Goal: Check status: Check status

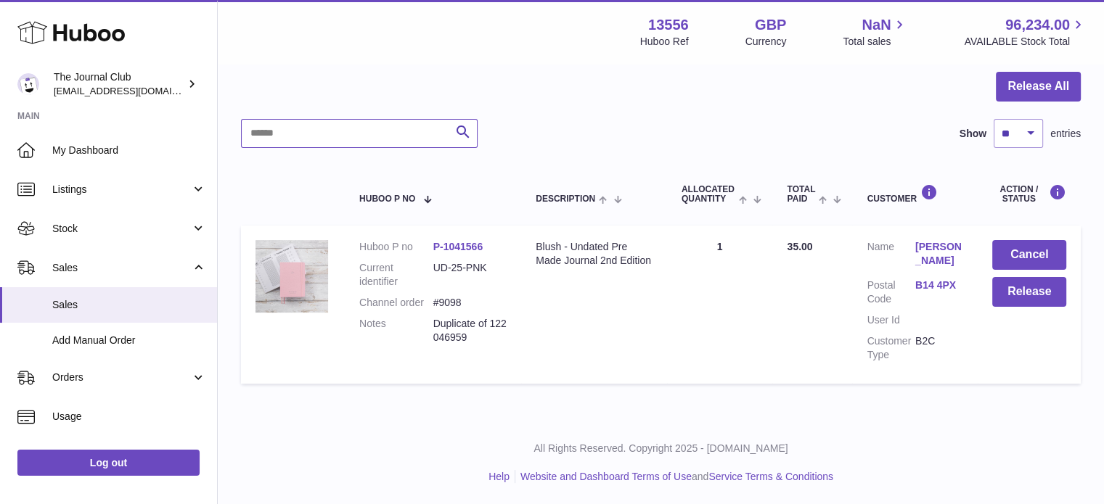
click at [343, 132] on input "text" at bounding box center [359, 133] width 237 height 29
click at [343, 132] on input "****" at bounding box center [359, 133] width 237 height 29
type input "****"
click at [54, 245] on span "Sales" at bounding box center [129, 305] width 154 height 14
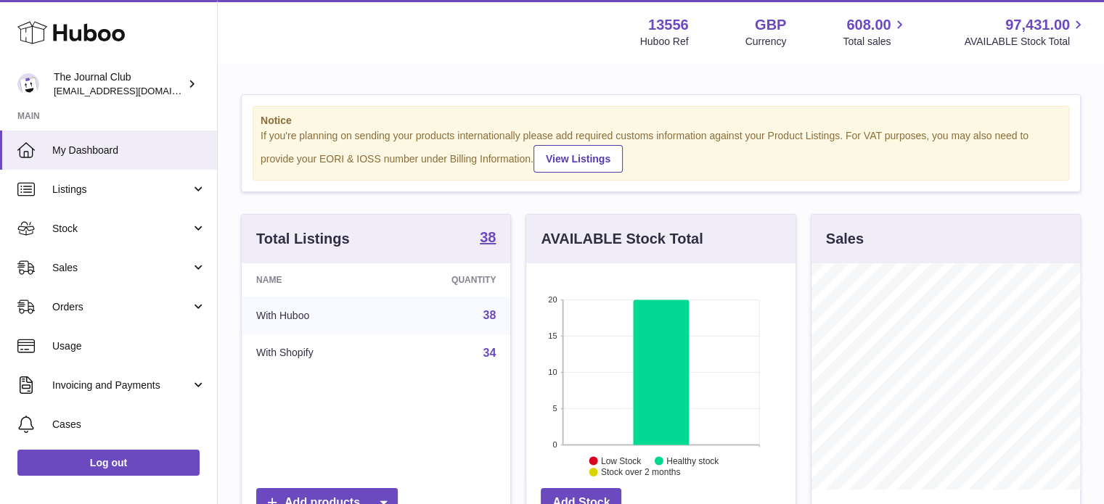
scroll to position [226, 272]
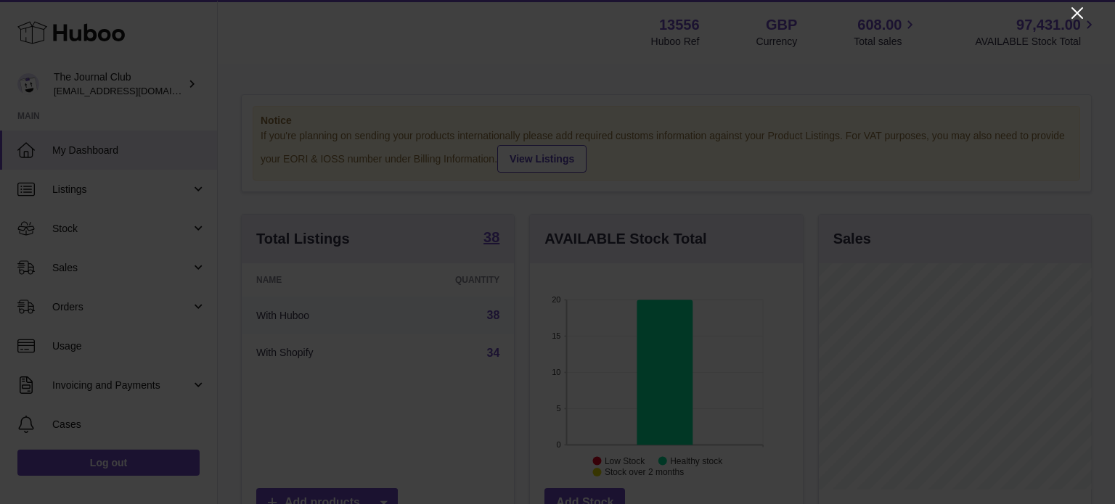
click at [1073, 13] on icon "Close" at bounding box center [1076, 12] width 17 height 17
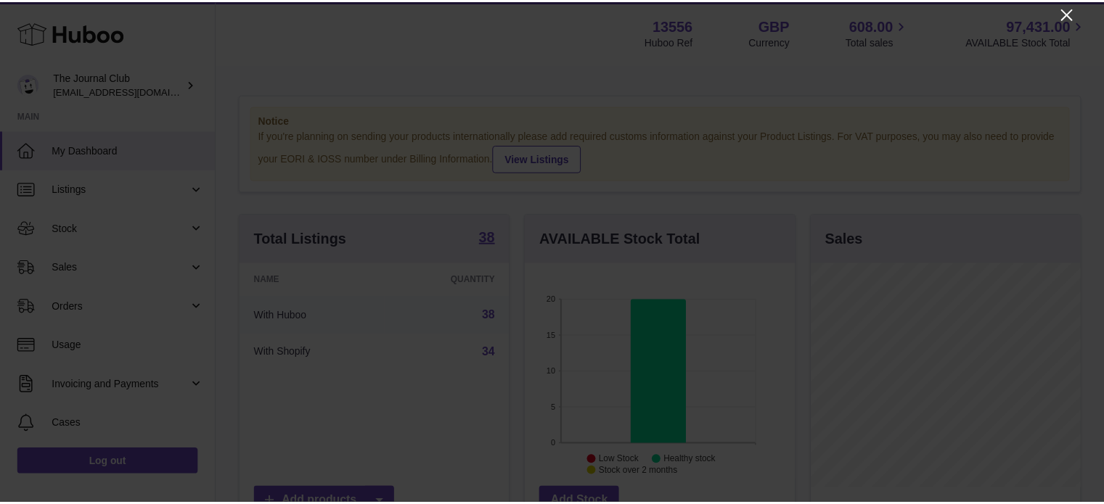
scroll to position [725421, 725378]
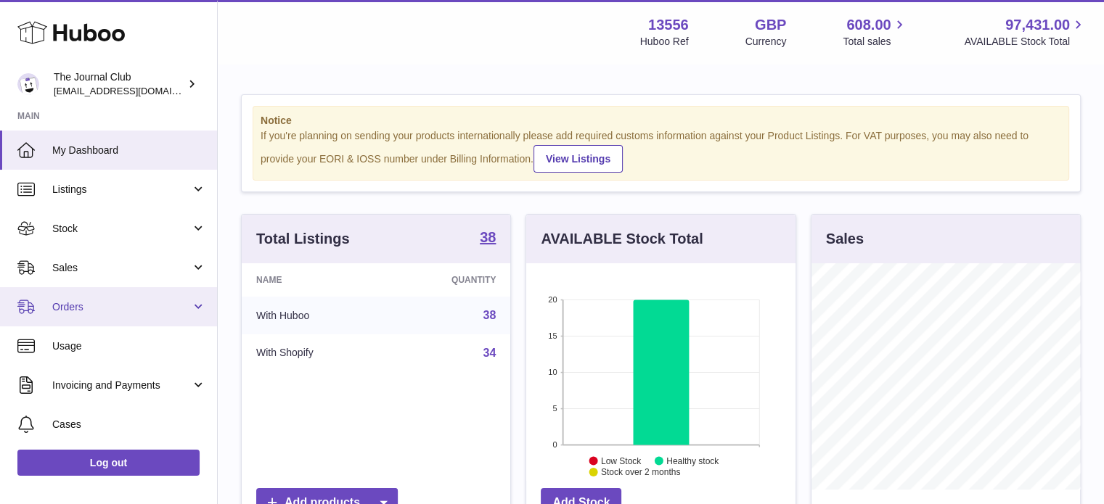
click at [115, 312] on span "Orders" at bounding box center [121, 307] width 139 height 14
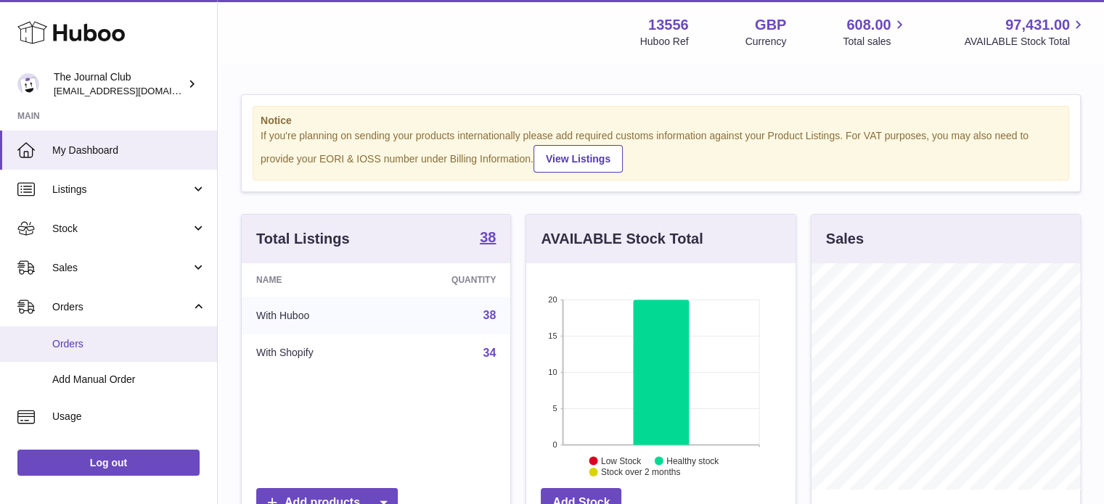
click at [122, 348] on span "Orders" at bounding box center [129, 344] width 154 height 14
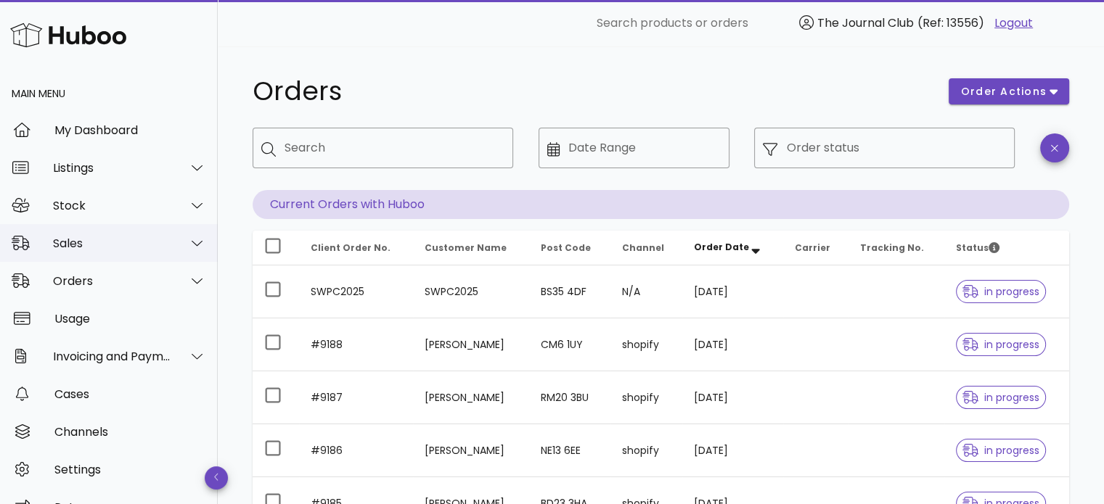
click at [171, 243] on div at bounding box center [188, 243] width 35 height 36
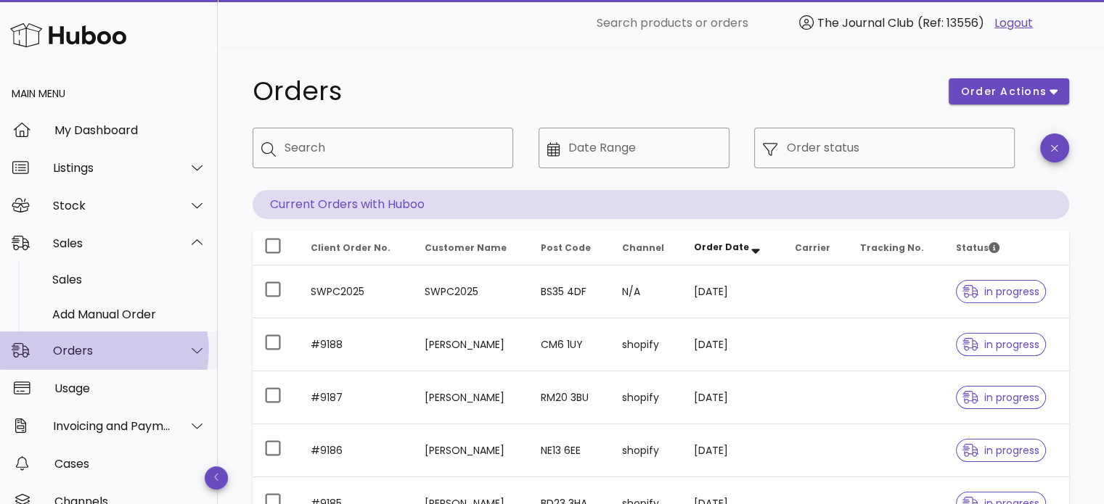
click at [176, 357] on div at bounding box center [188, 350] width 35 height 36
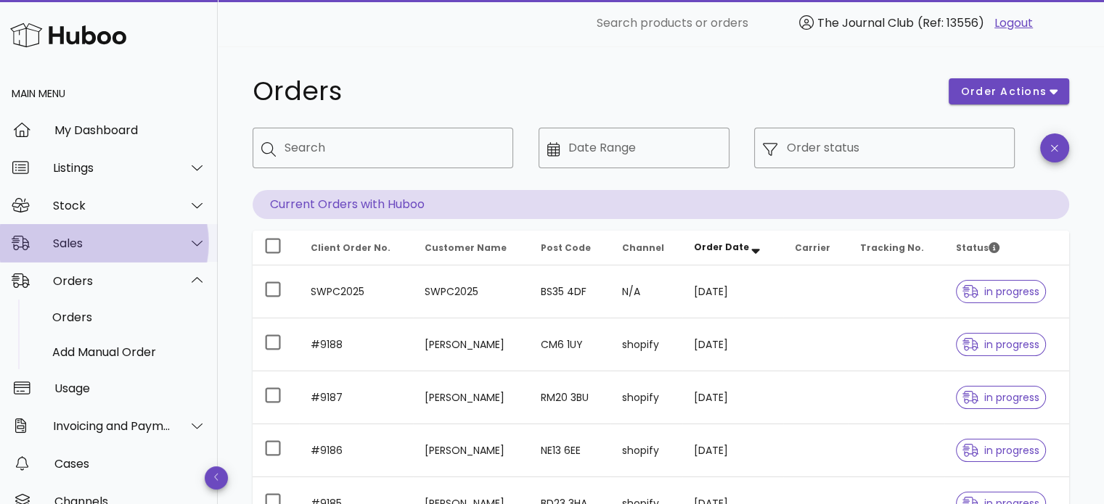
click at [171, 234] on div at bounding box center [188, 243] width 35 height 36
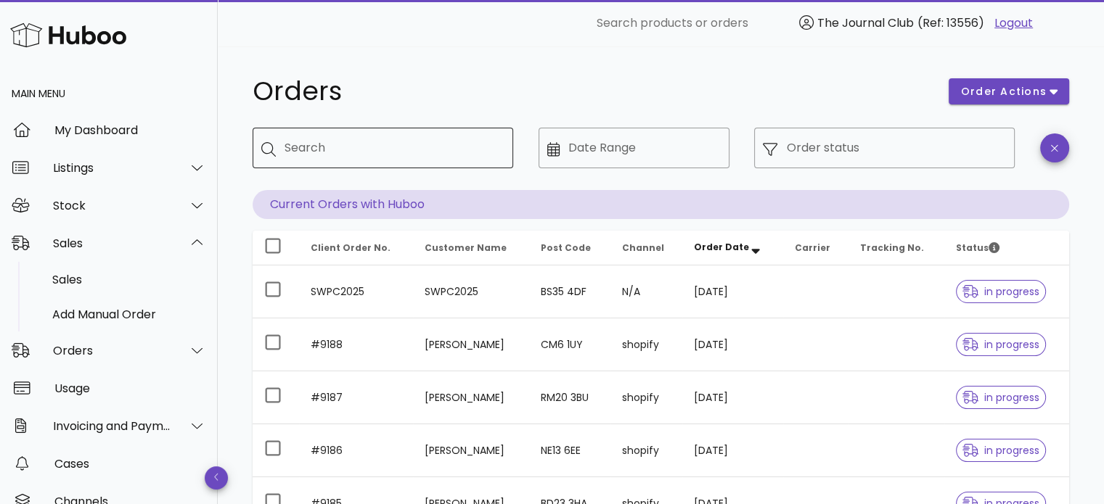
click at [436, 150] on input "Search" at bounding box center [392, 147] width 217 height 23
paste input "****"
type input "****"
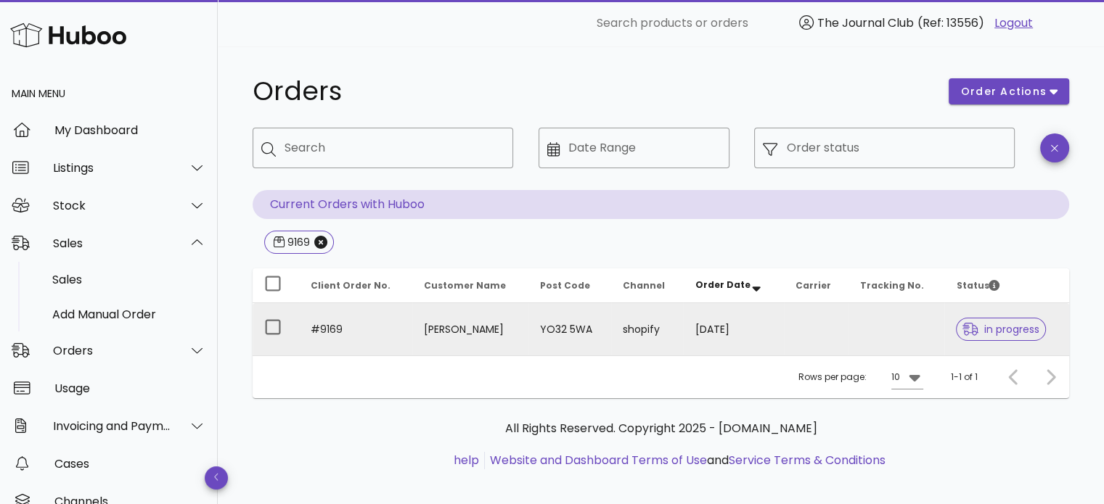
click at [551, 327] on td "YO32 5WA" at bounding box center [569, 329] width 83 height 52
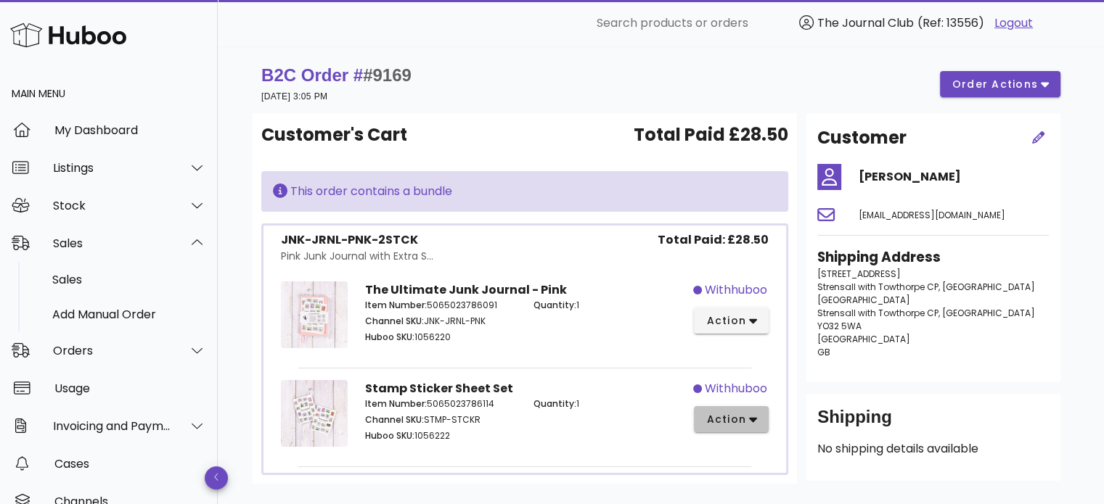
click at [717, 422] on span "action" at bounding box center [725, 419] width 41 height 15
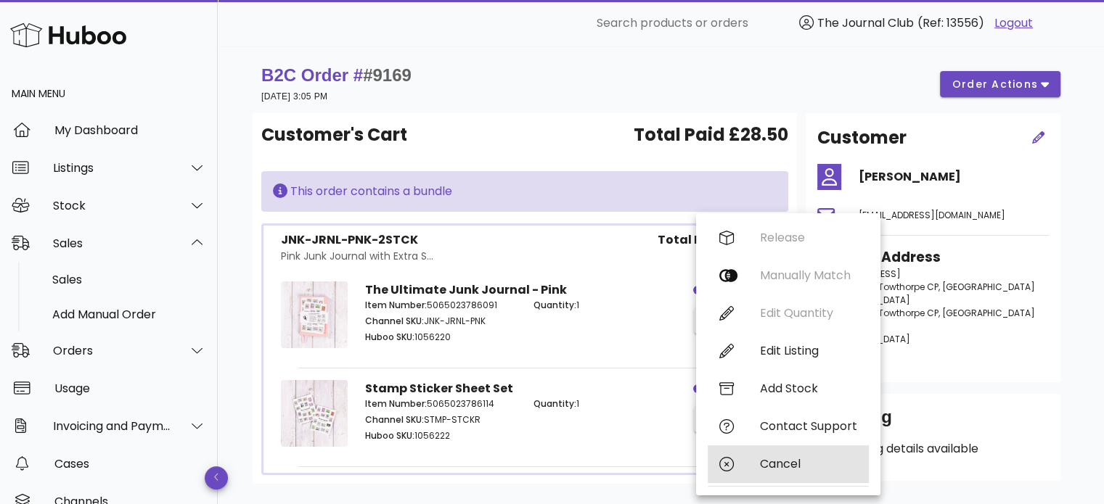
click at [763, 464] on div "Cancel" at bounding box center [808, 464] width 97 height 14
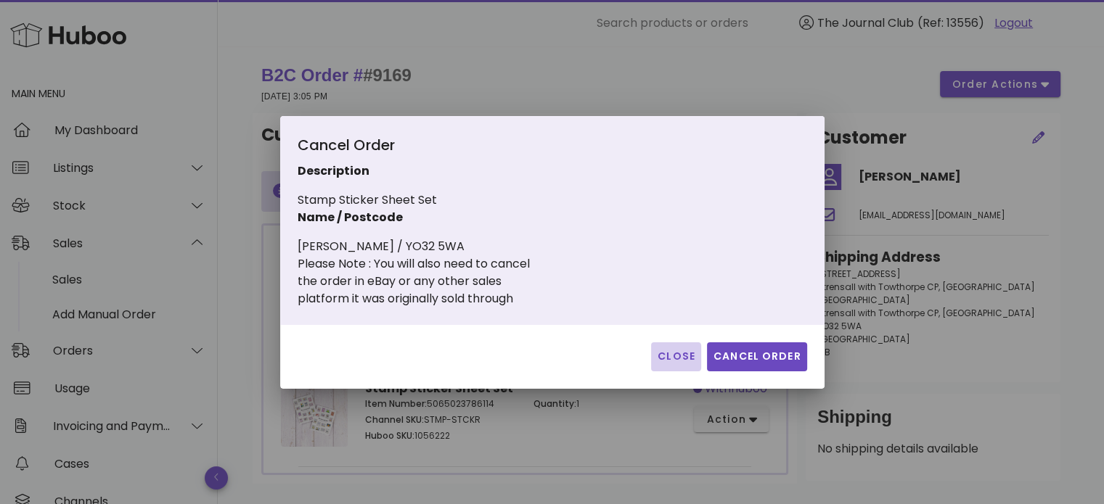
click at [669, 356] on span "Close" at bounding box center [676, 356] width 38 height 15
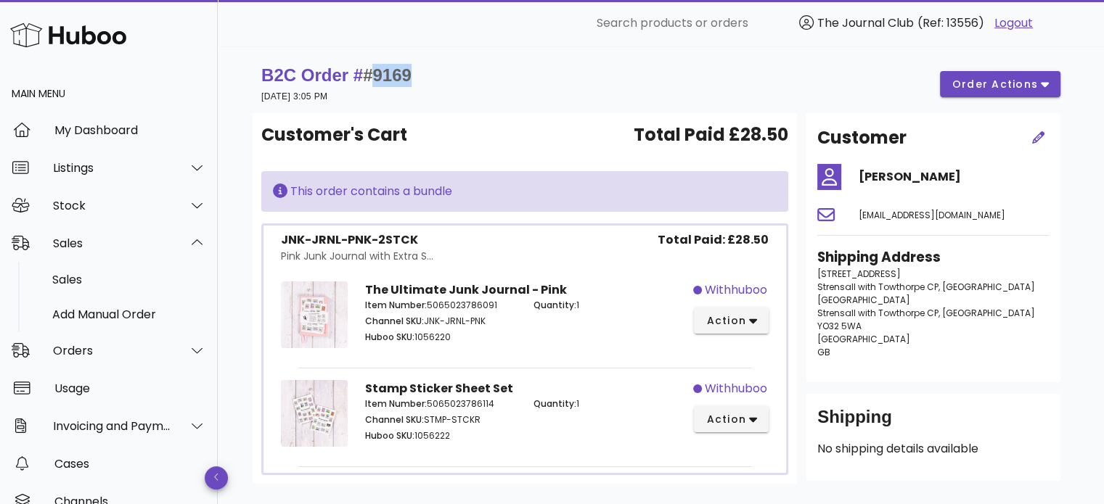
drag, startPoint x: 419, startPoint y: 69, endPoint x: 380, endPoint y: 75, distance: 39.6
click at [380, 75] on div "B2C Order # #9169 07 September 2025 at 3:05 PM order actions" at bounding box center [660, 84] width 799 height 41
copy span "9169"
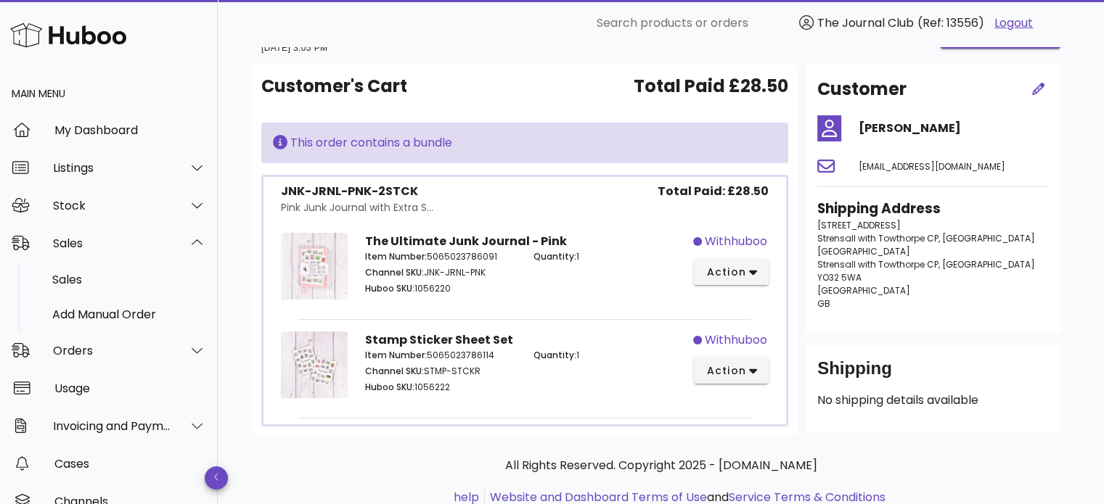
scroll to position [95, 0]
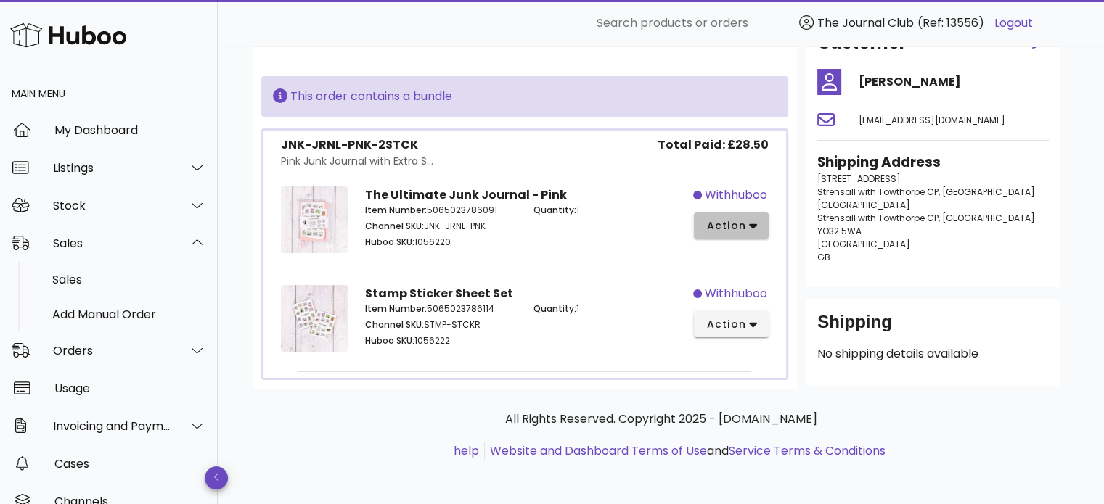
click at [750, 221] on icon "button" at bounding box center [753, 225] width 8 height 13
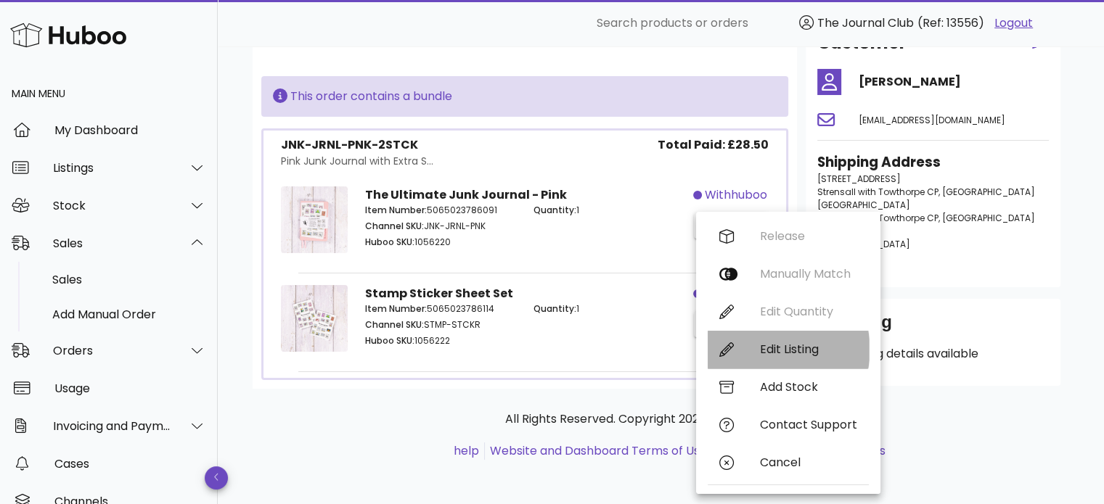
click at [763, 354] on div "Edit Listing" at bounding box center [808, 350] width 97 height 14
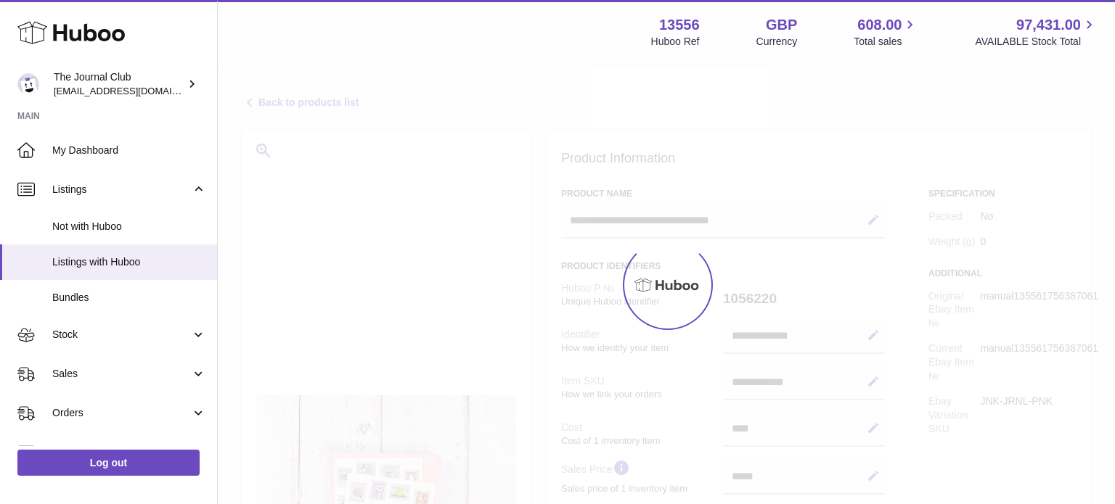
select select
select select "****"
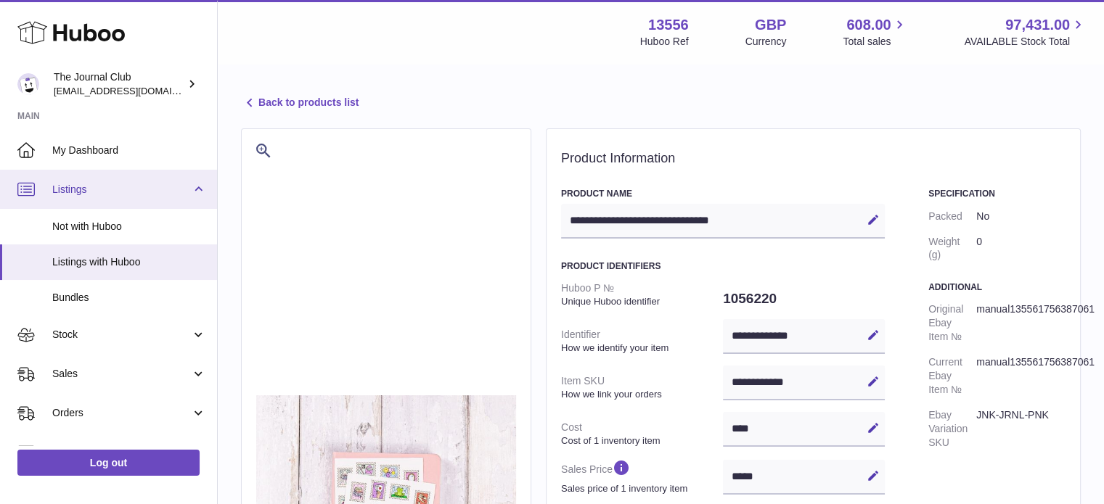
click at [85, 189] on span "Listings" at bounding box center [121, 190] width 139 height 14
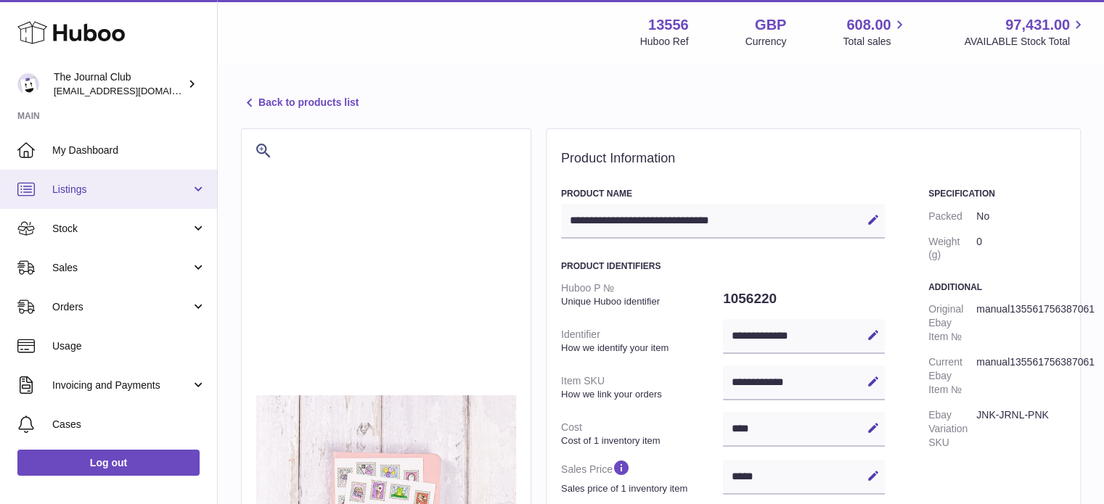
click at [85, 189] on span "Listings" at bounding box center [121, 190] width 139 height 14
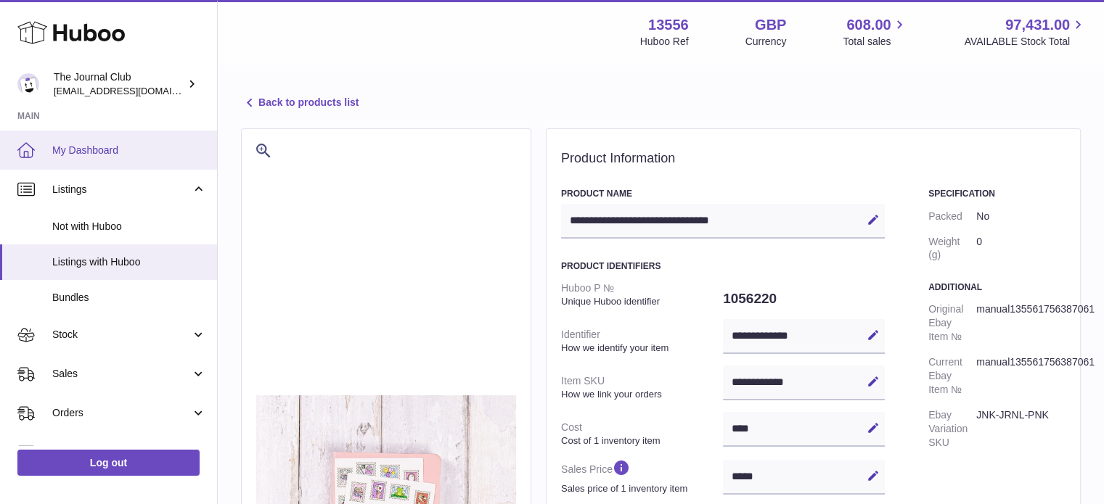
click at [67, 149] on span "My Dashboard" at bounding box center [129, 151] width 154 height 14
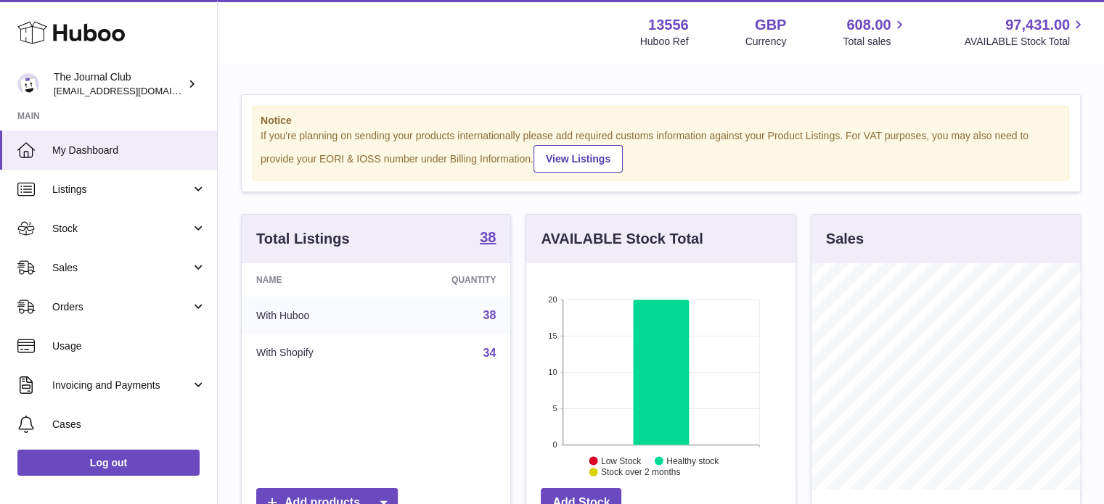
scroll to position [226, 269]
click at [107, 280] on link "Sales" at bounding box center [108, 267] width 217 height 39
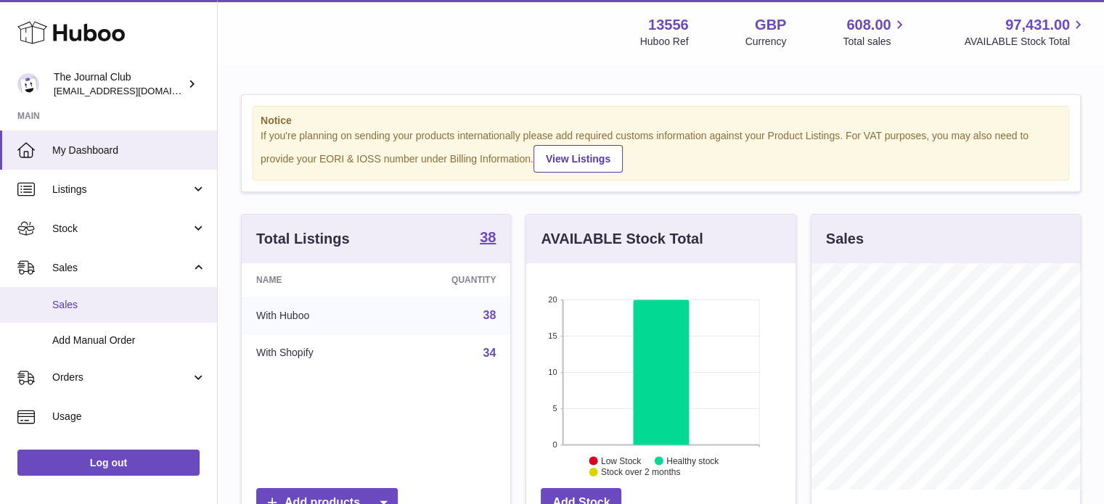
click at [107, 298] on span "Sales" at bounding box center [129, 305] width 154 height 14
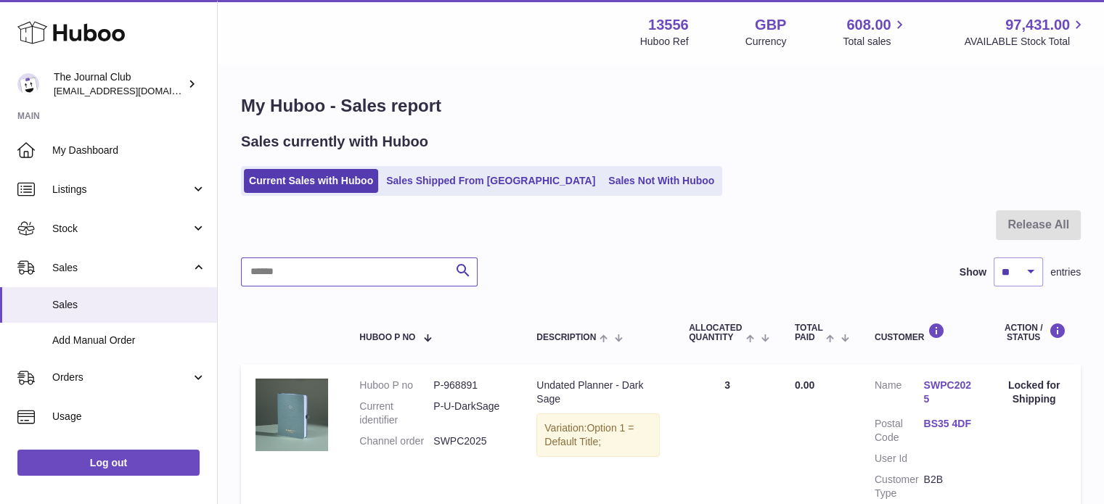
click at [414, 281] on input "text" at bounding box center [359, 272] width 237 height 29
type input "****"
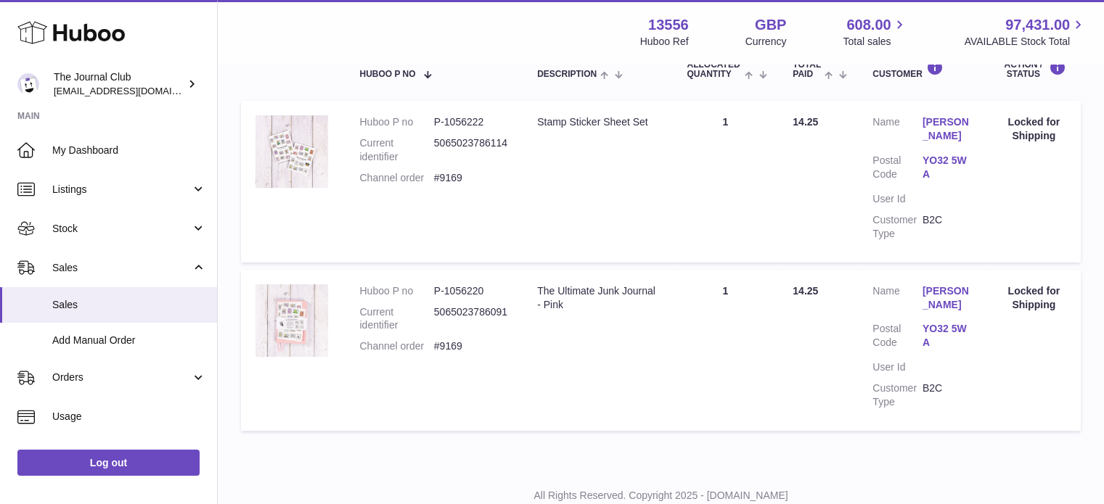
scroll to position [238, 0]
